Goal: Information Seeking & Learning: Learn about a topic

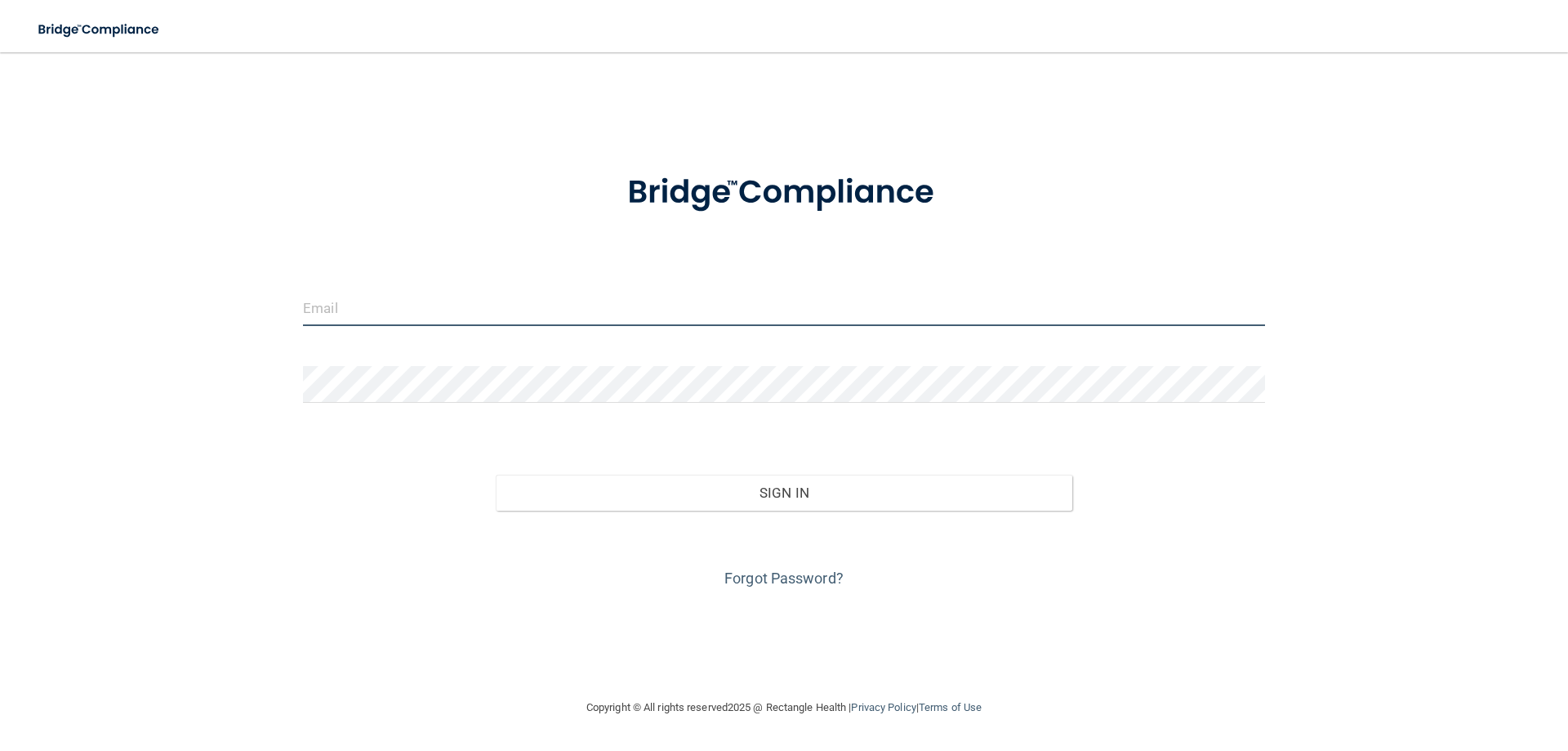
click at [477, 307] on input "email" at bounding box center [784, 308] width 962 height 37
click at [325, 309] on input "email" at bounding box center [784, 308] width 962 height 37
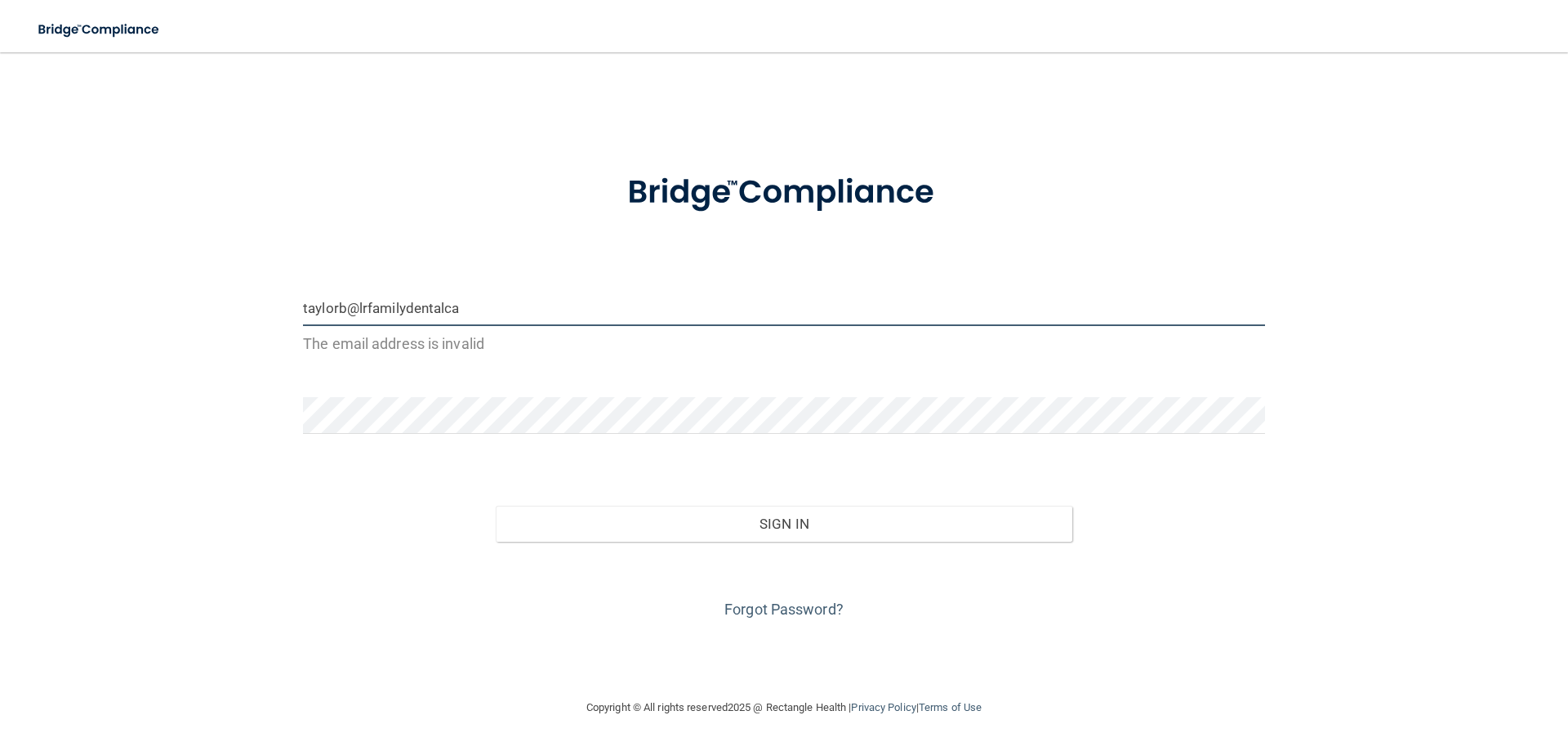
type input "[EMAIL_ADDRESS][DOMAIN_NAME]"
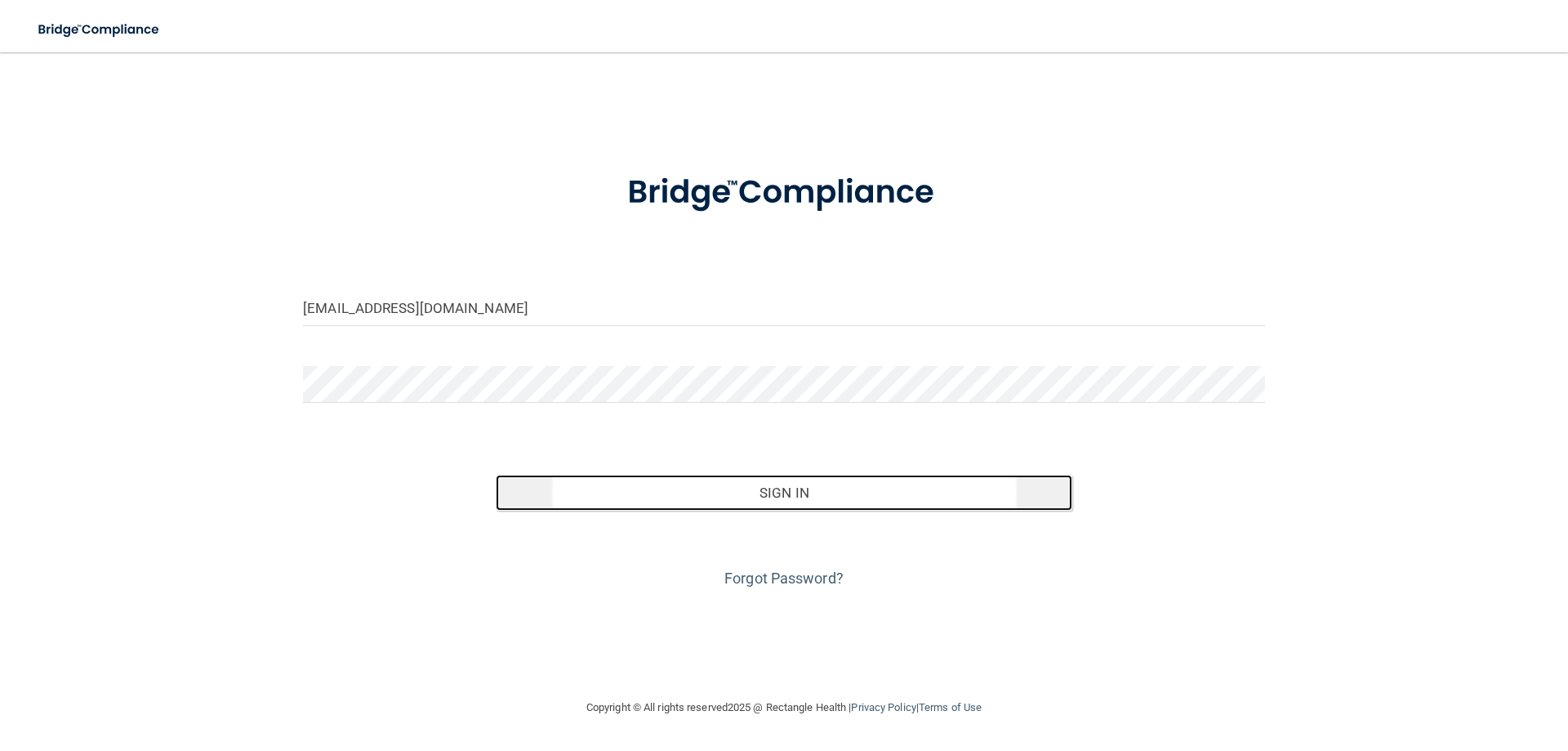
click at [728, 490] on button "Sign In" at bounding box center [785, 493] width 577 height 36
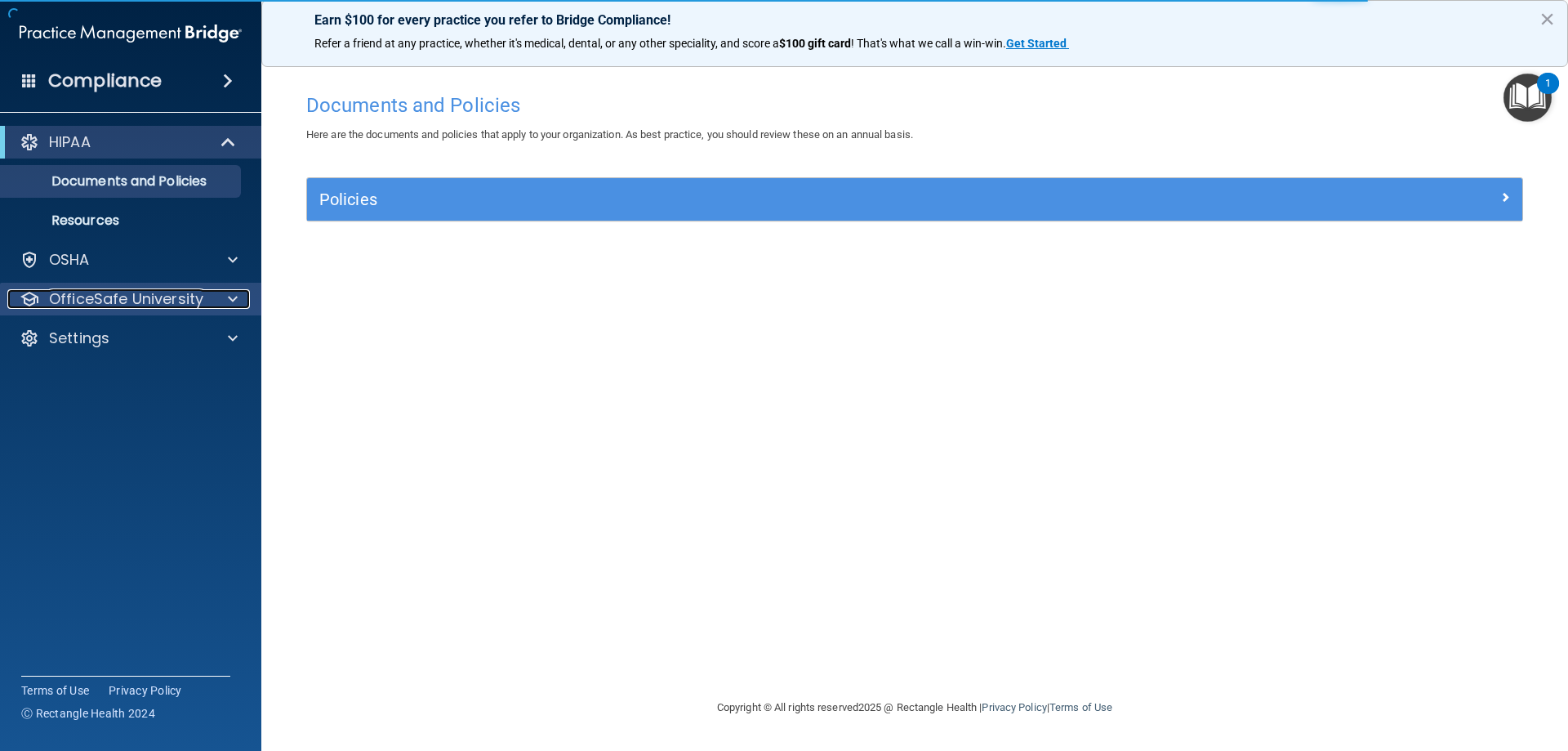
click at [137, 296] on p "OfficeSafe University" at bounding box center [126, 299] width 155 height 20
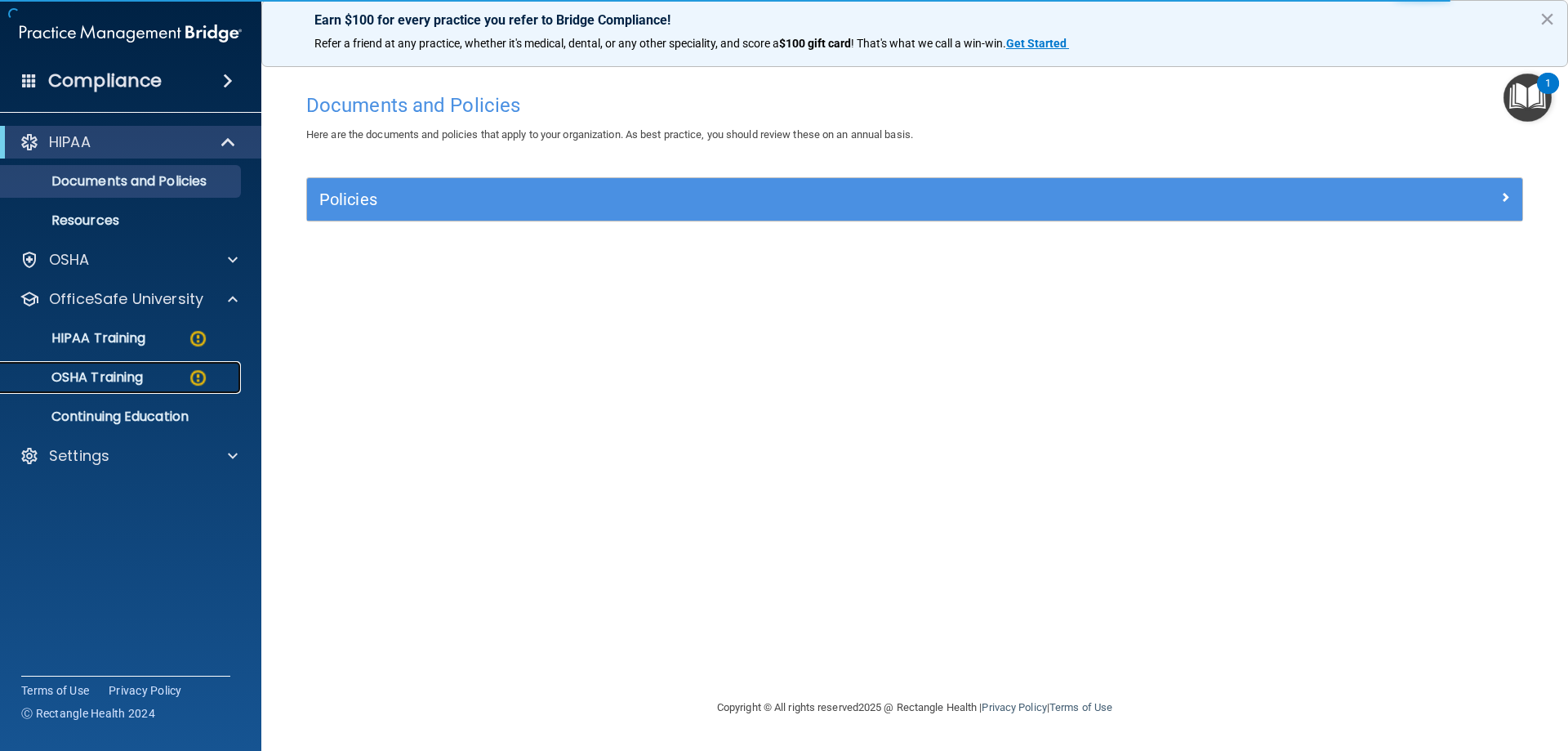
click at [137, 376] on p "OSHA Training" at bounding box center [76, 377] width 132 height 16
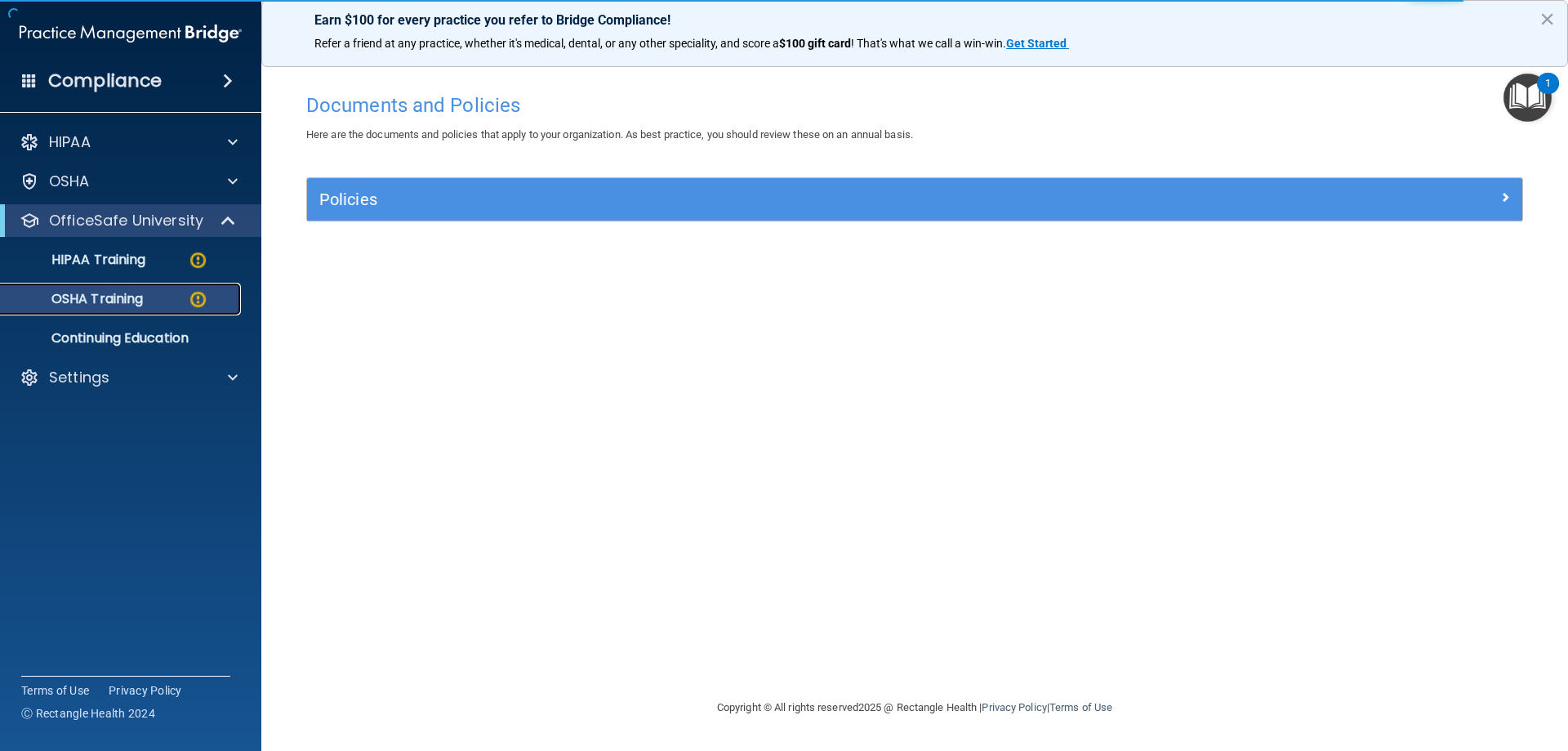
click at [124, 300] on p "OSHA Training" at bounding box center [76, 298] width 132 height 16
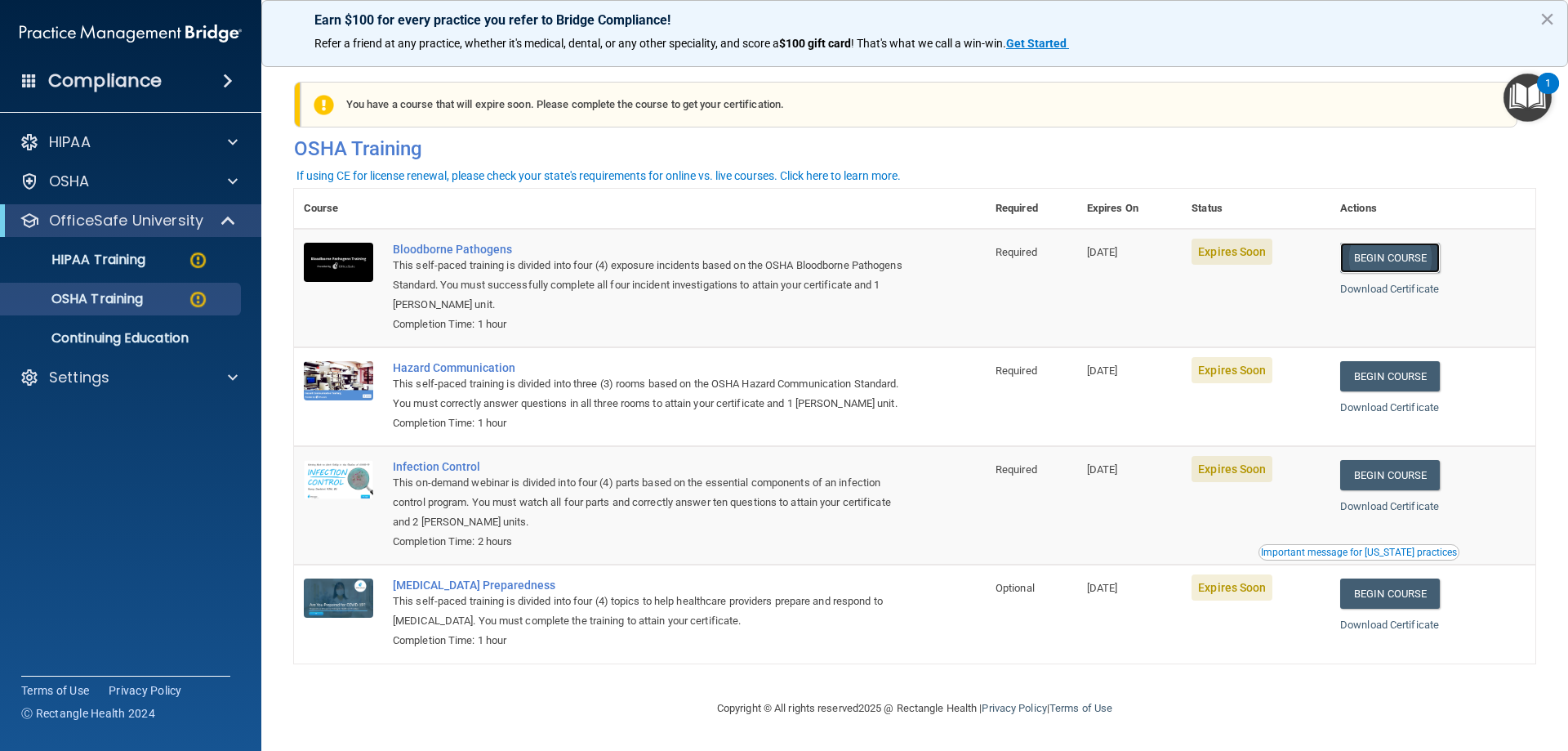
click at [1381, 259] on link "Begin Course" at bounding box center [1390, 257] width 100 height 30
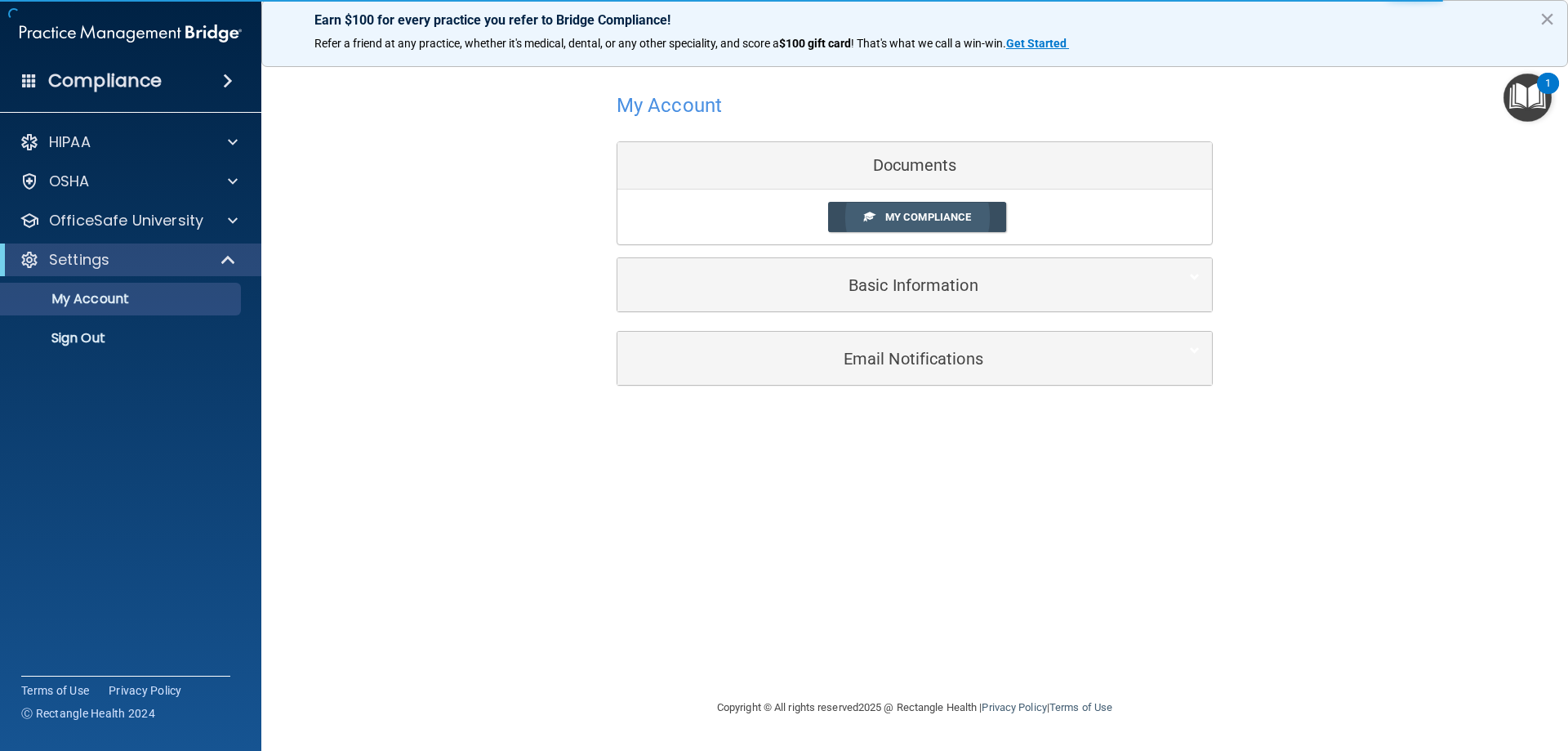
click at [921, 215] on span "My Compliance" at bounding box center [928, 217] width 85 height 12
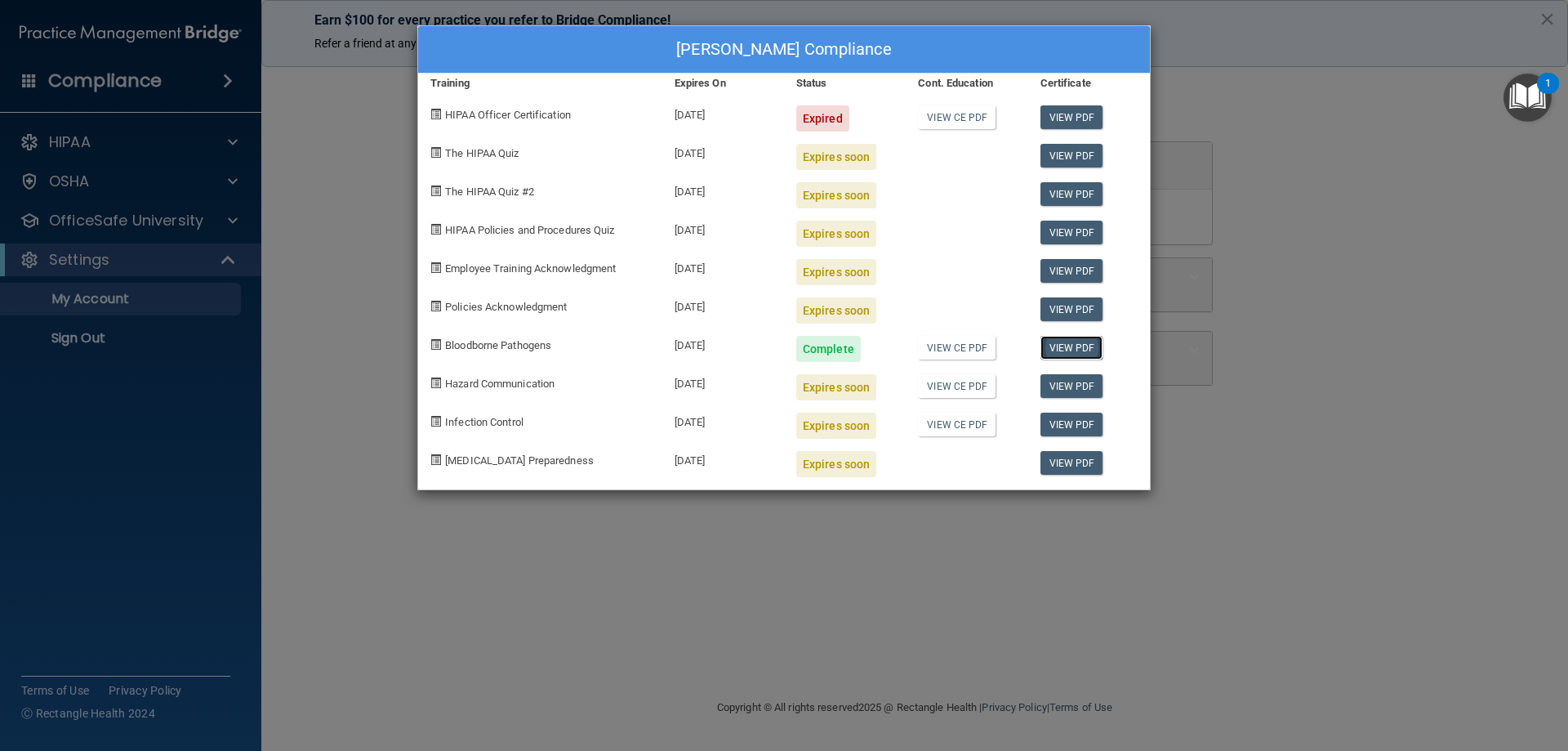
click at [1057, 350] on link "View PDF" at bounding box center [1073, 348] width 63 height 24
click at [359, 176] on div "Taylor Bennett's Compliance Training Expires On Status Cont. Education Certific…" at bounding box center [784, 375] width 1568 height 751
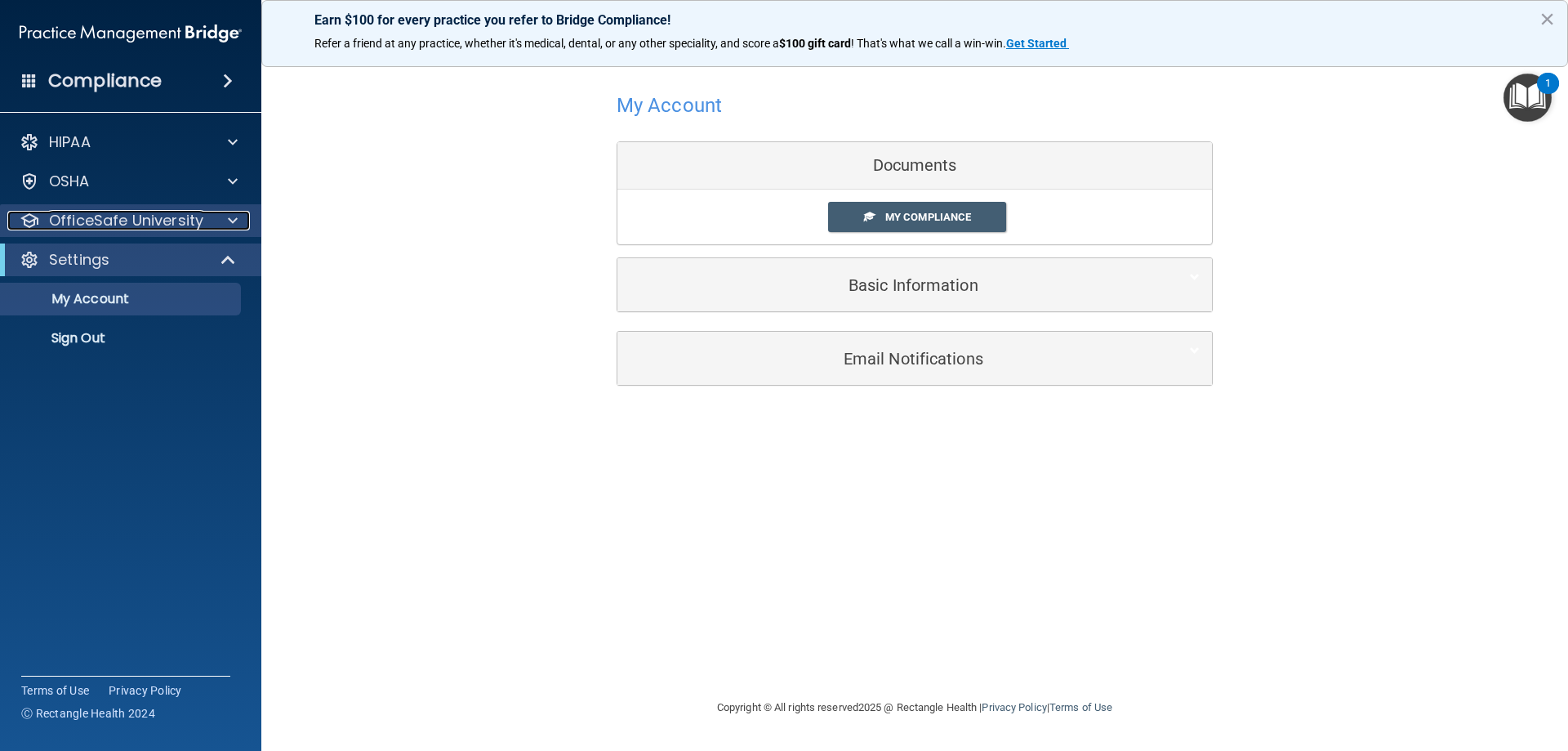
click at [79, 216] on p "OfficeSafe University" at bounding box center [126, 220] width 155 height 20
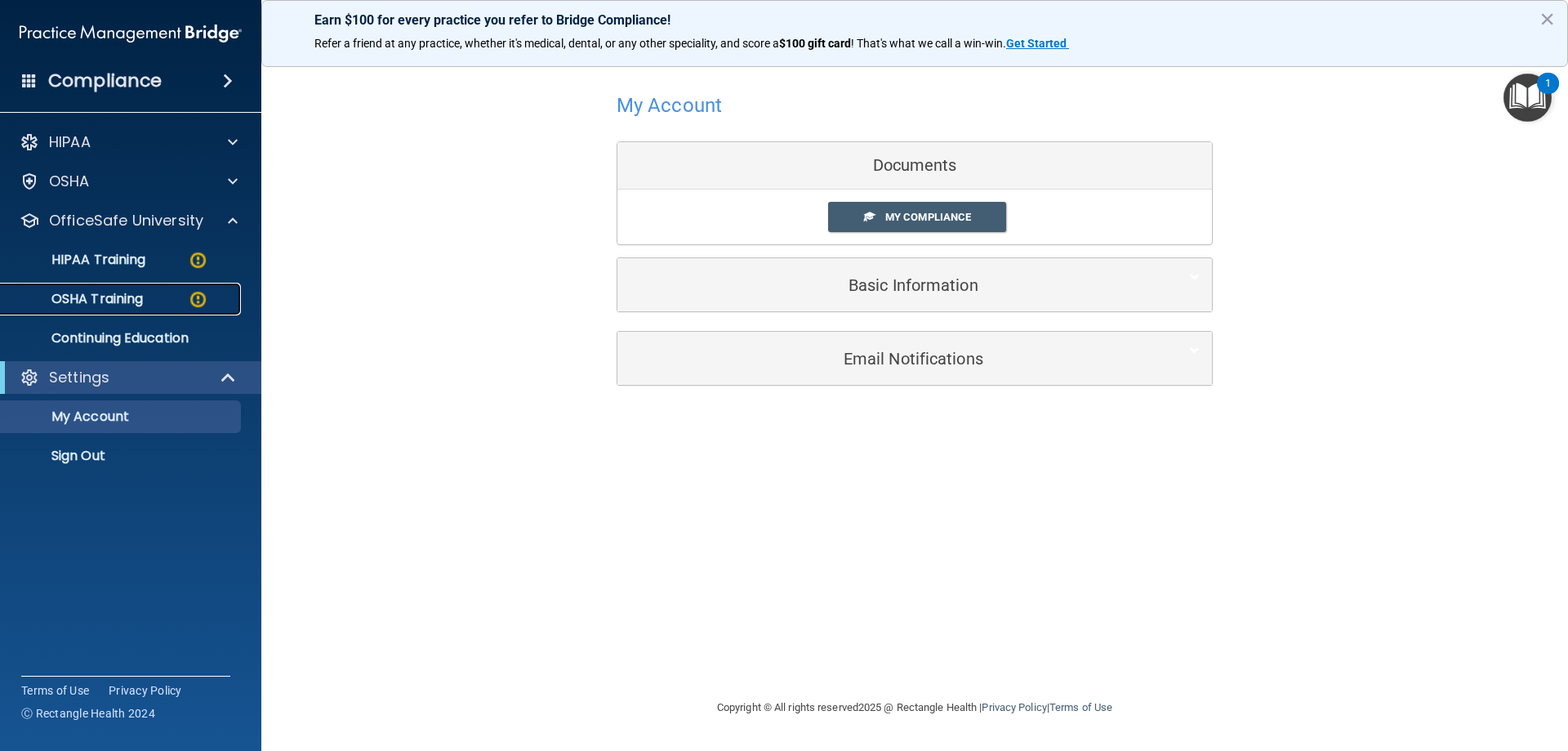
click at [122, 290] on p "OSHA Training" at bounding box center [76, 298] width 132 height 16
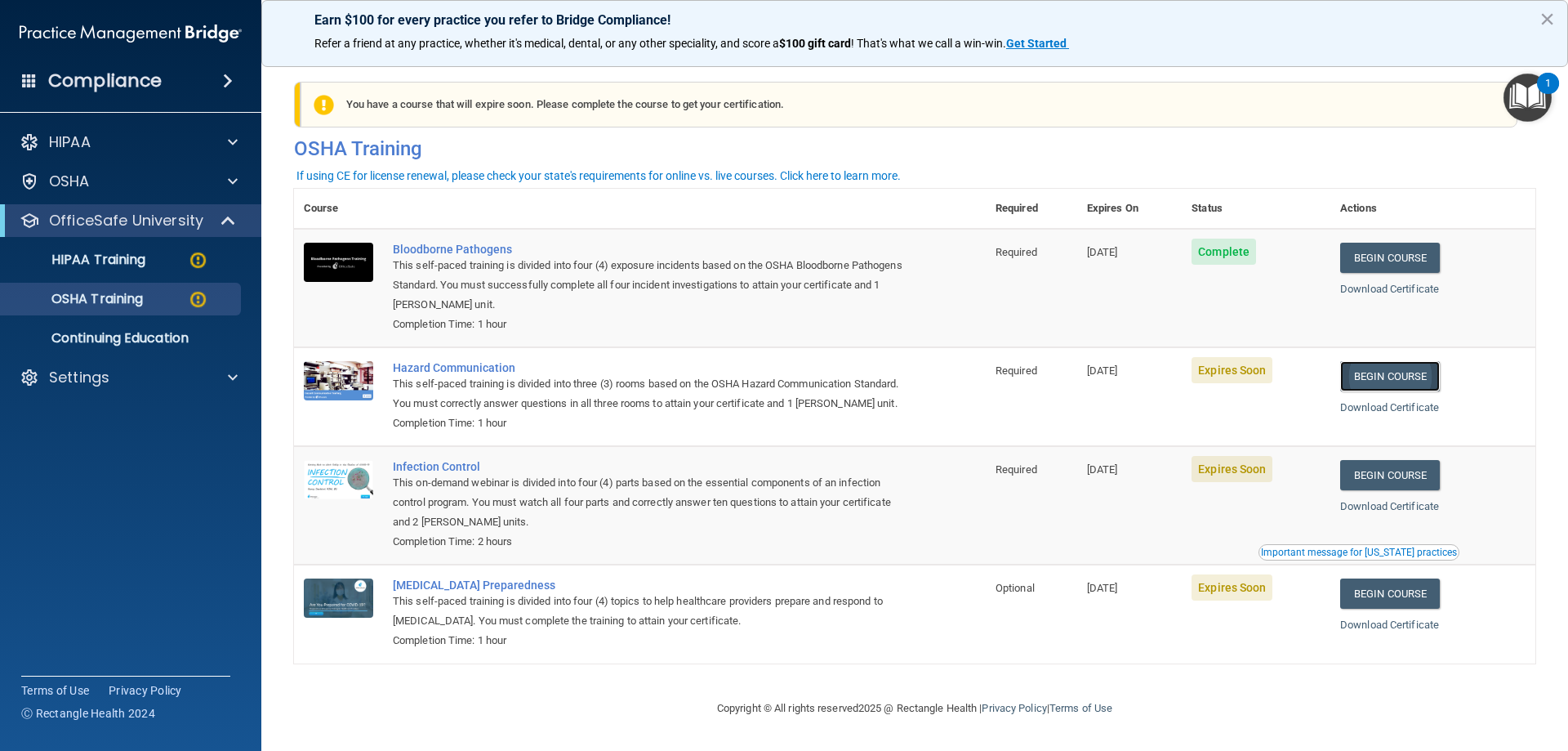
click at [1378, 375] on link "Begin Course" at bounding box center [1390, 376] width 100 height 30
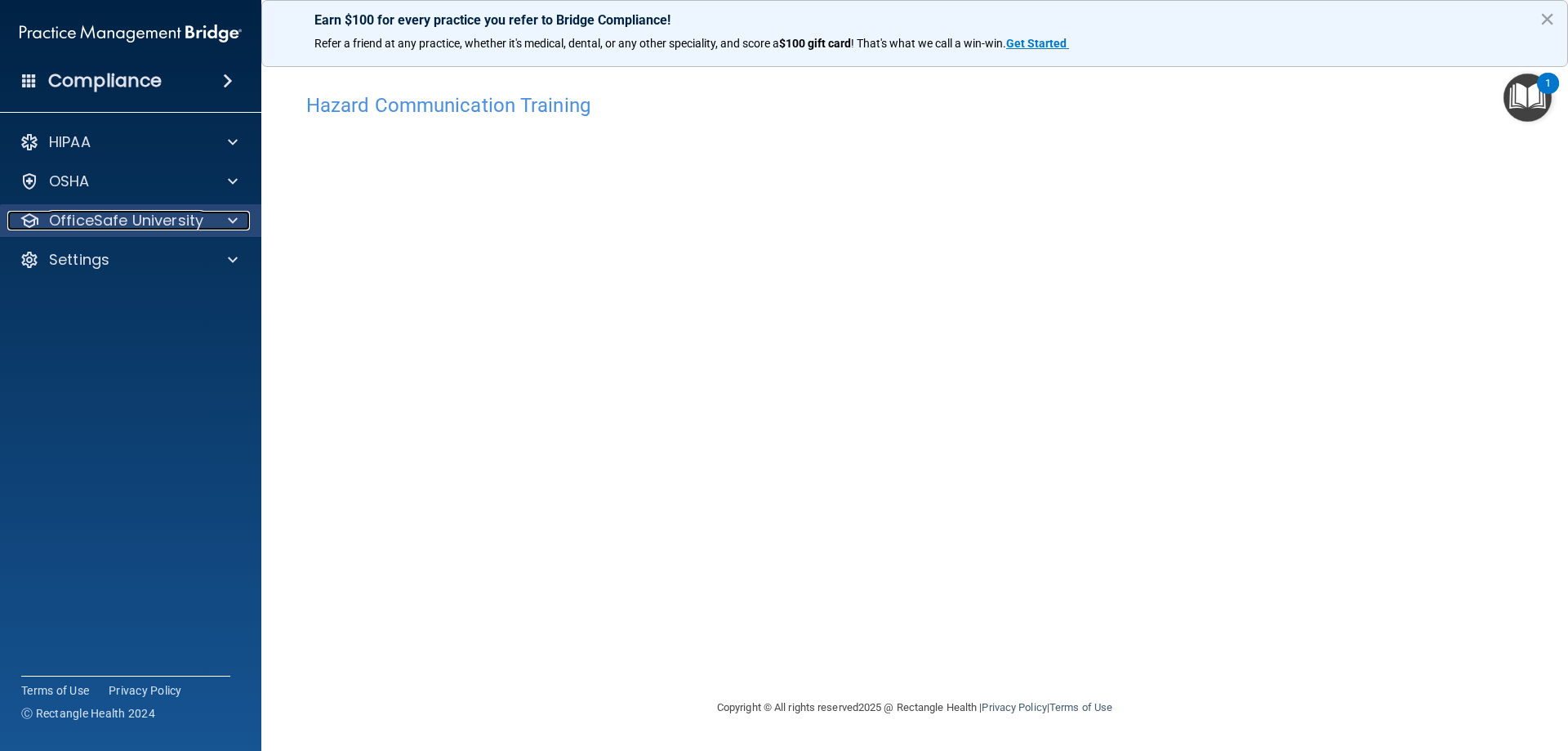
click at [191, 229] on p "OfficeSafe University" at bounding box center [126, 220] width 155 height 20
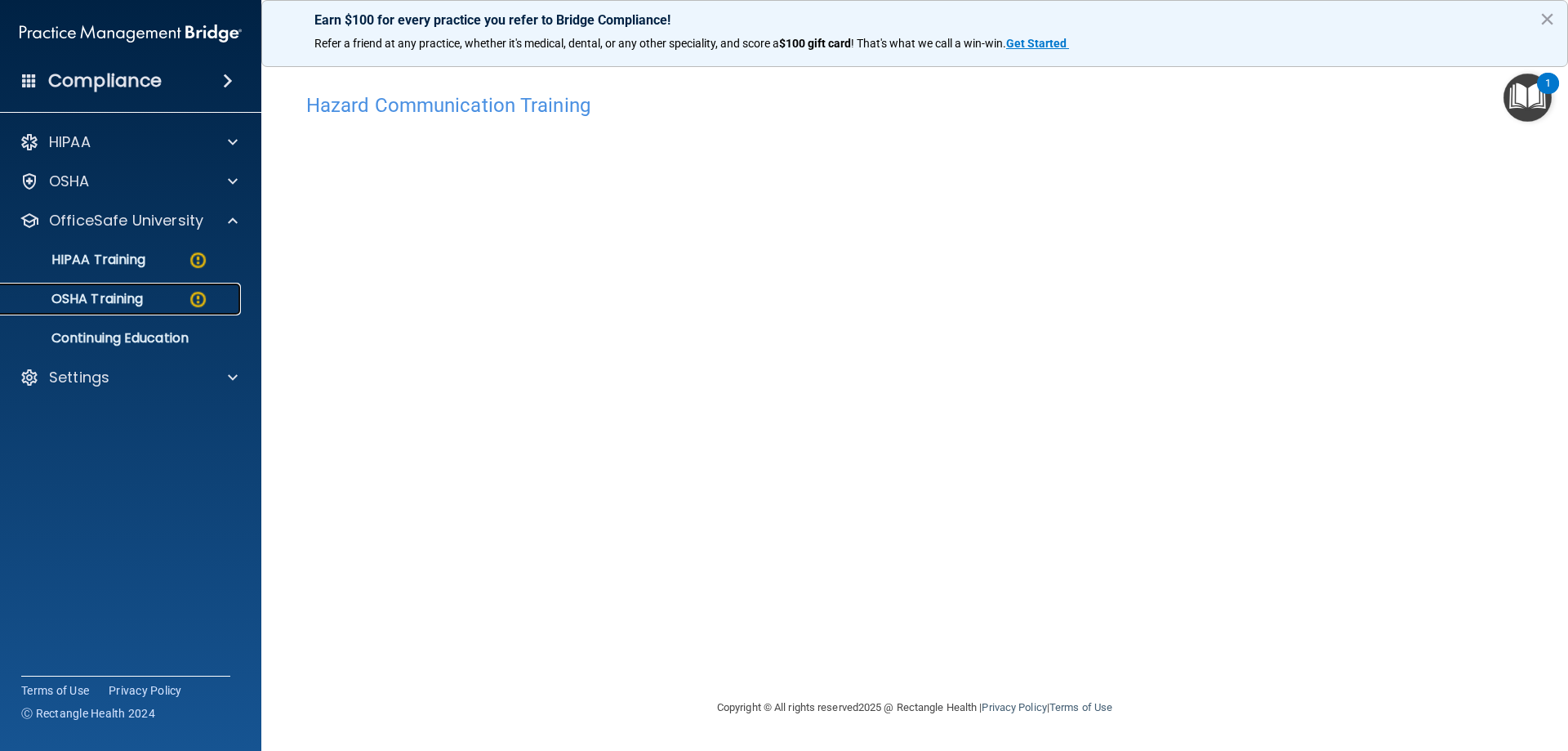
click at [181, 290] on div "OSHA Training" at bounding box center [121, 298] width 223 height 16
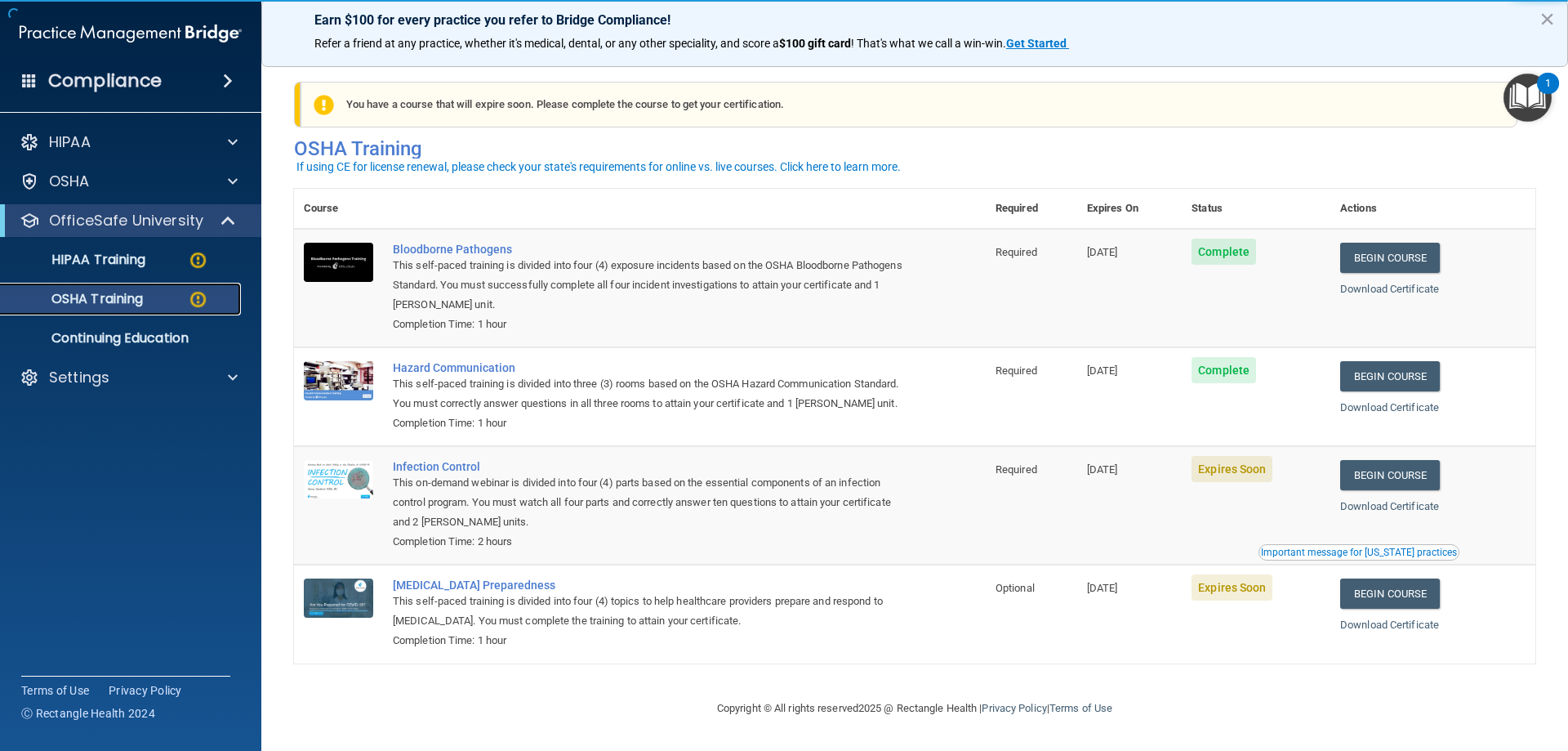
scroll to position [21, 0]
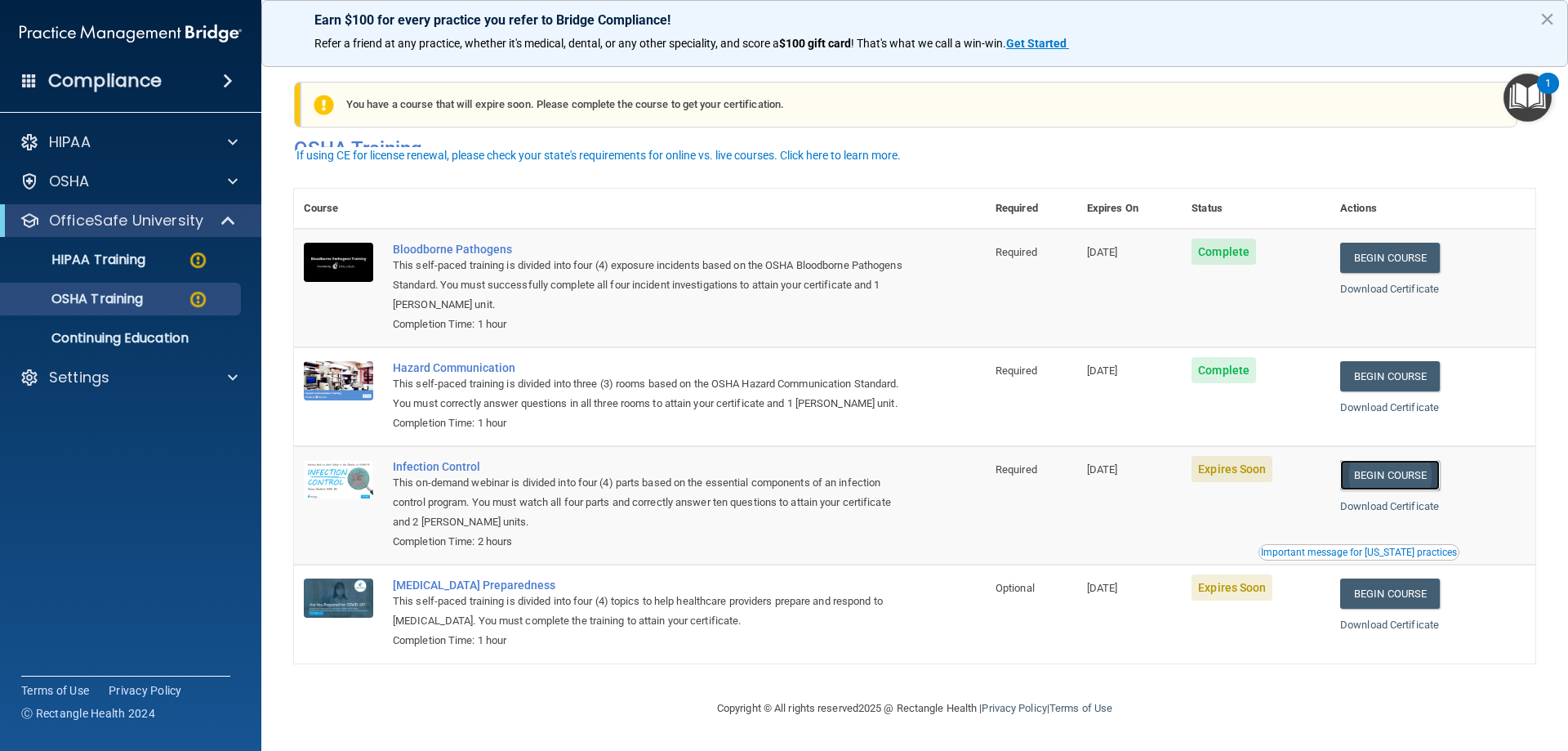
click at [1402, 477] on link "Begin Course" at bounding box center [1390, 474] width 100 height 30
